Goal: Task Accomplishment & Management: Complete application form

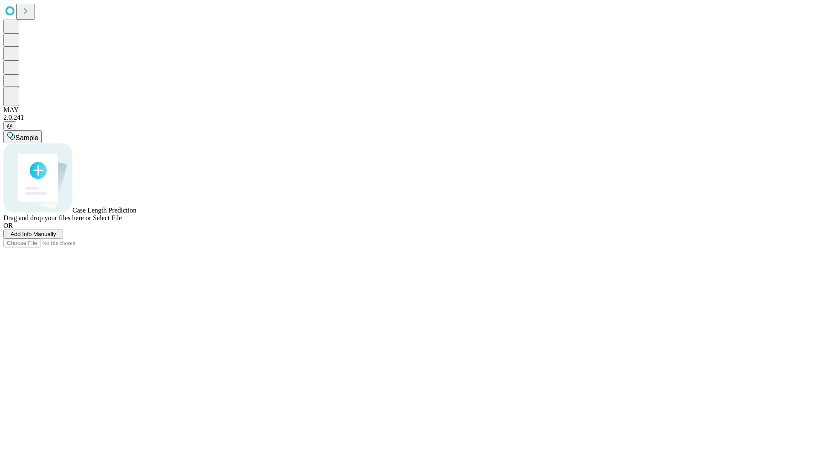
click at [56, 237] on span "Add Info Manually" at bounding box center [34, 234] width 46 height 6
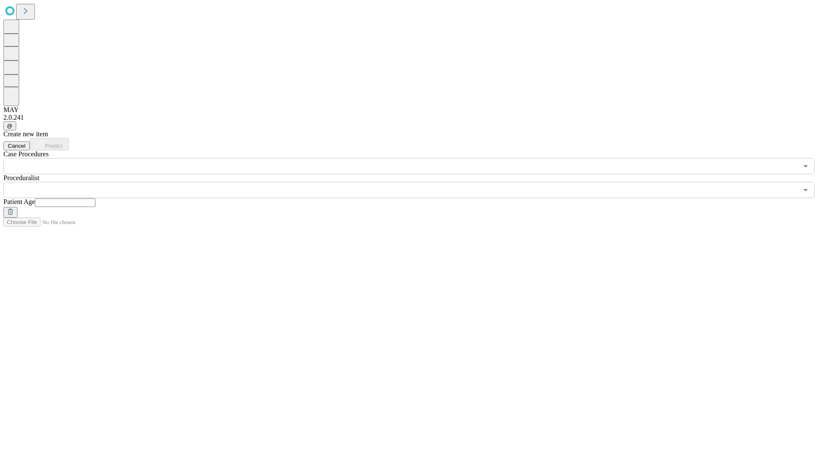
click at [95, 198] on input "text" at bounding box center [65, 202] width 60 height 9
type input "**"
click at [415, 182] on input "text" at bounding box center [400, 190] width 794 height 16
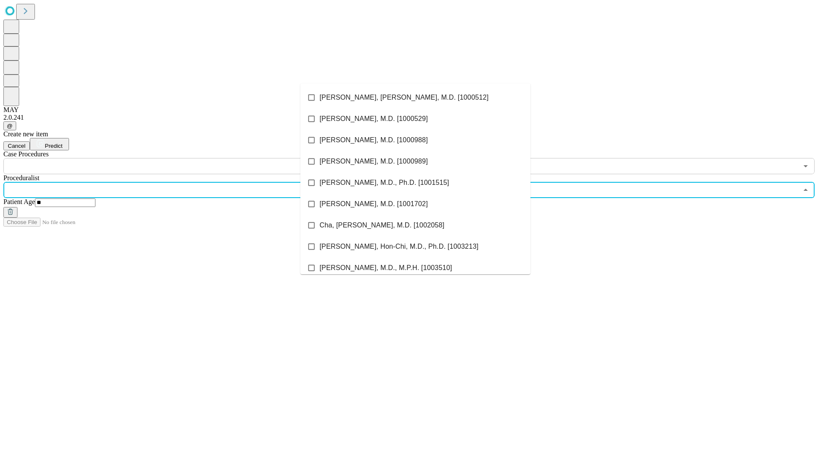
click at [415, 98] on li "[PERSON_NAME], [PERSON_NAME], M.D. [1000512]" at bounding box center [415, 97] width 230 height 21
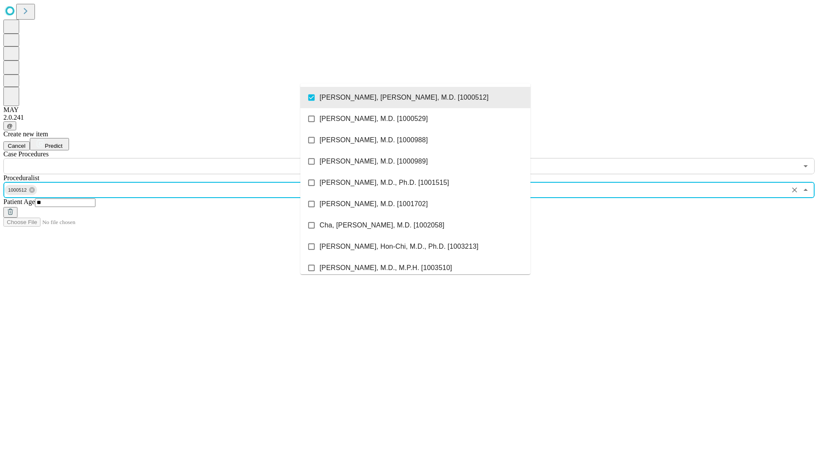
click at [179, 158] on input "text" at bounding box center [400, 166] width 794 height 16
